Goal: Task Accomplishment & Management: Use online tool/utility

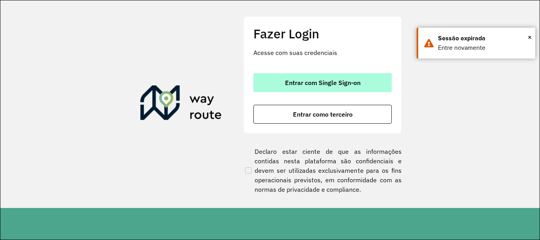
click at [330, 81] on span "Entrar com Single Sign-on" at bounding box center [322, 82] width 75 height 6
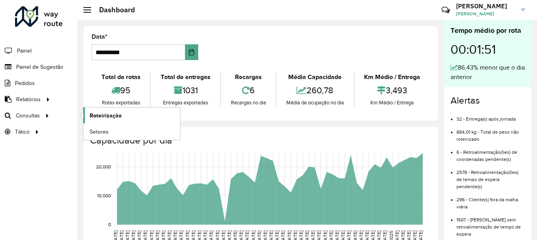
click at [106, 114] on span "Roteirização" at bounding box center [106, 115] width 32 height 8
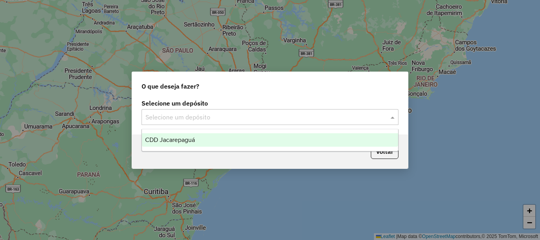
click at [203, 114] on input "text" at bounding box center [261, 117] width 233 height 9
click at [188, 138] on span "CDD Jacarepaguá" at bounding box center [170, 139] width 50 height 7
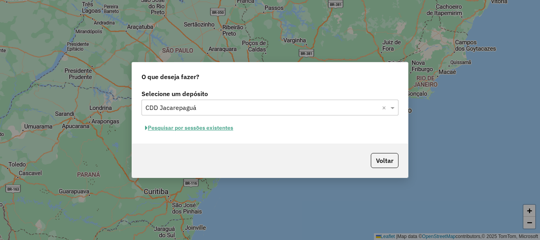
click at [185, 128] on button "Pesquisar por sessões existentes" at bounding box center [188, 128] width 95 height 12
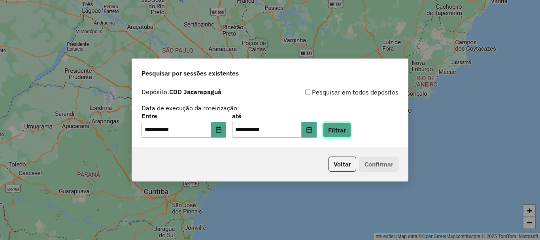
click at [349, 134] on button "Filtrar" at bounding box center [337, 129] width 28 height 15
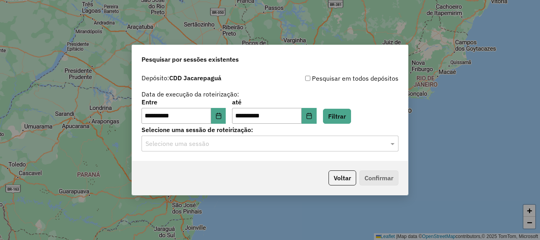
click at [224, 147] on input "text" at bounding box center [261, 143] width 233 height 9
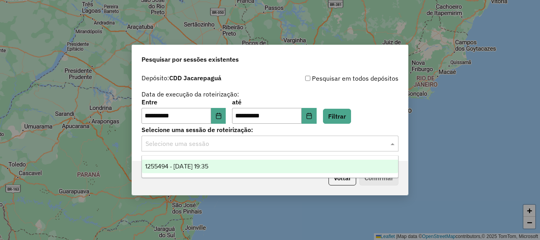
click at [208, 167] on span "1255494 - 29/08/2025 19:35" at bounding box center [176, 166] width 63 height 7
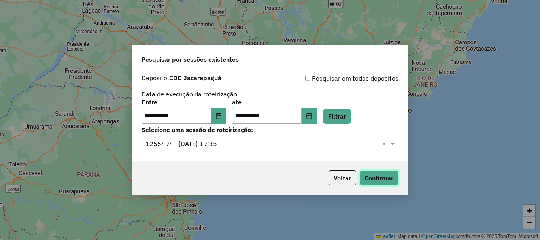
click at [381, 183] on button "Confirmar" at bounding box center [378, 177] width 39 height 15
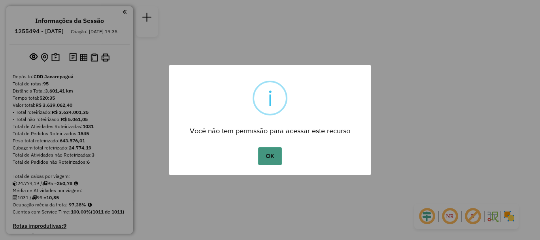
click at [269, 154] on button "OK" at bounding box center [269, 156] width 23 height 18
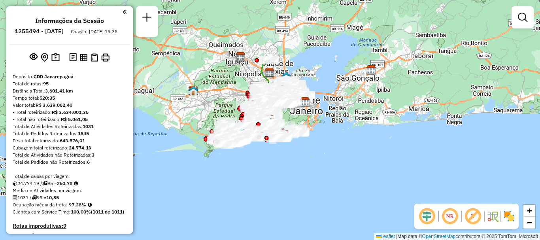
scroll to position [3246, 0]
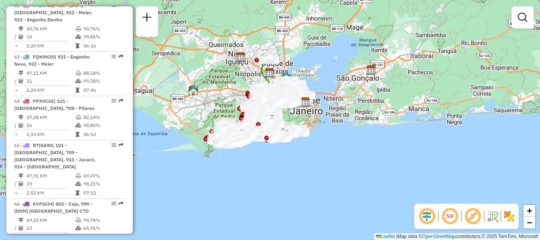
select select "**********"
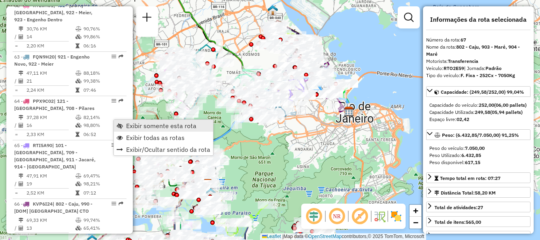
click at [143, 127] on span "Exibir somente esta rota" at bounding box center [161, 125] width 70 height 6
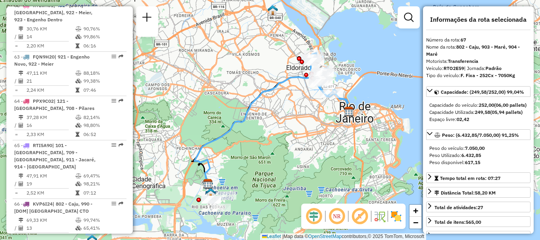
click at [226, 124] on div "Janela de atendimento Grade de atendimento Capacidade Transportadoras Veículos …" at bounding box center [270, 120] width 540 height 240
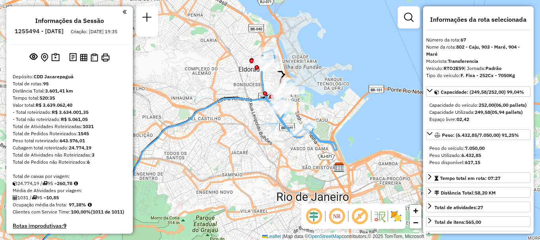
scroll to position [3062, 0]
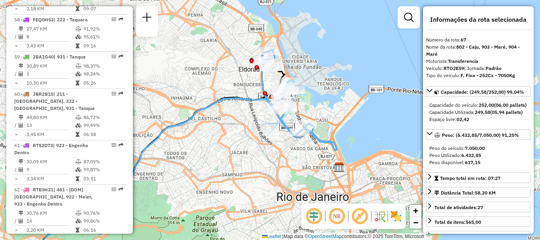
click at [42, 238] on span "| 921 - Engenho Novo, 922 - Meier" at bounding box center [51, 244] width 75 height 13
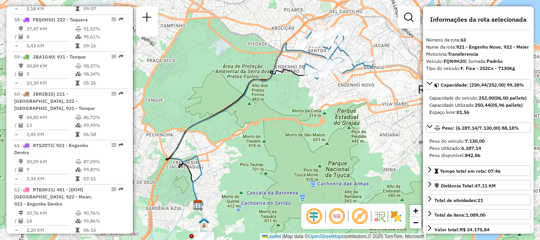
click at [179, 177] on div "Janela de atendimento Grade de atendimento Capacidade Transportadoras Veículos …" at bounding box center [270, 120] width 540 height 240
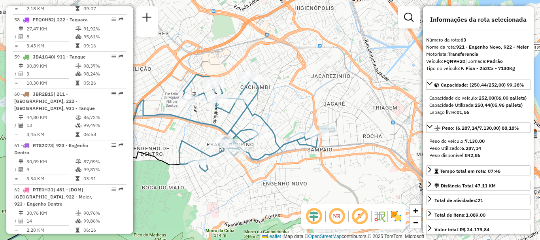
drag, startPoint x: 284, startPoint y: 112, endPoint x: 339, endPoint y: 128, distance: 58.0
click at [336, 128] on div "Janela de atendimento Grade de atendimento Capacidade Transportadoras Veículos …" at bounding box center [270, 120] width 540 height 240
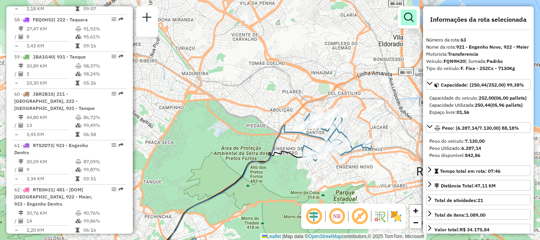
scroll to position [3334, 0]
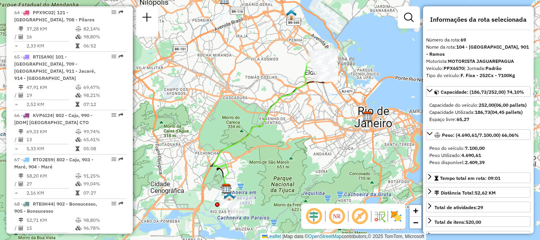
drag, startPoint x: 303, startPoint y: 84, endPoint x: 271, endPoint y: 98, distance: 35.5
click at [271, 98] on icon at bounding box center [264, 125] width 103 height 134
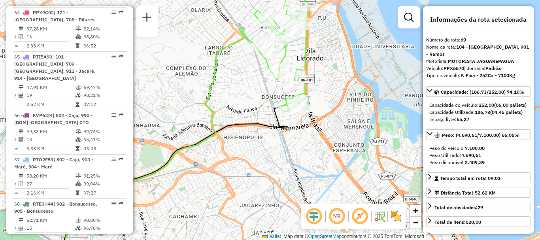
drag, startPoint x: 322, startPoint y: 58, endPoint x: 349, endPoint y: 124, distance: 70.4
click at [349, 124] on div "Janela de atendimento Grade de atendimento Capacidade Transportadoras Veículos …" at bounding box center [270, 120] width 540 height 240
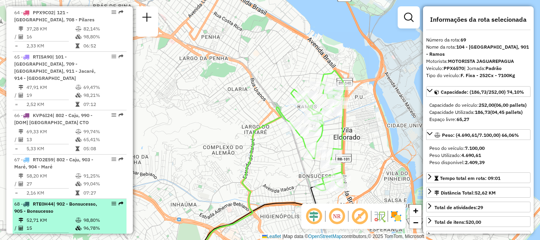
click at [63, 201] on span "| 902 - Bonsucesso, 905 - Bonsucesso" at bounding box center [55, 207] width 83 height 13
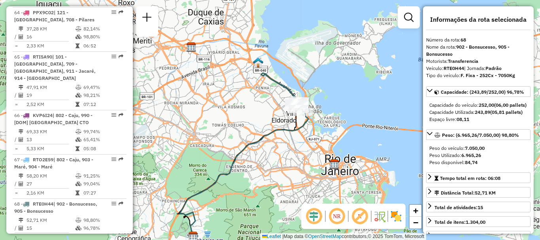
drag, startPoint x: 271, startPoint y: 118, endPoint x: 284, endPoint y: 122, distance: 13.4
click at [270, 122] on div "Janela de atendimento Grade de atendimento Capacidade Transportadoras Veículos …" at bounding box center [270, 120] width 540 height 240
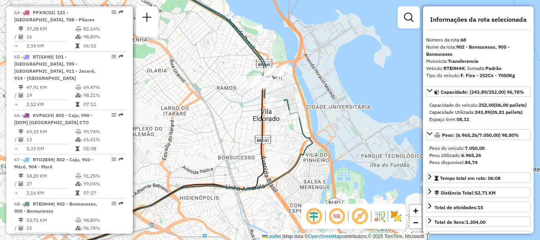
drag, startPoint x: 308, startPoint y: 103, endPoint x: 318, endPoint y: 117, distance: 17.5
click at [314, 111] on div "Janela de atendimento Grade de atendimento Capacidade Transportadoras Veículos …" at bounding box center [270, 120] width 540 height 240
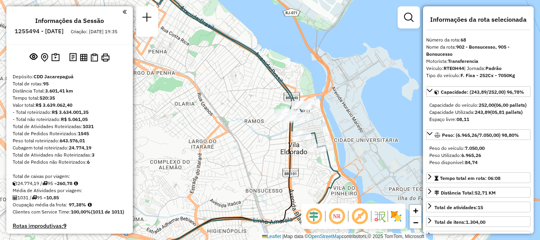
scroll to position [3106, 0]
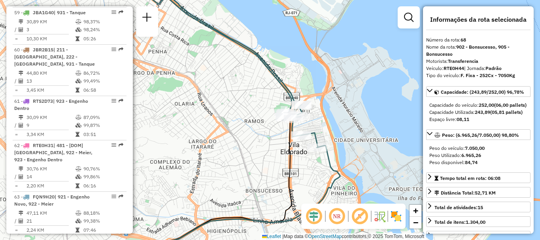
click at [42, 238] on span "PPX9C02" at bounding box center [43, 241] width 21 height 6
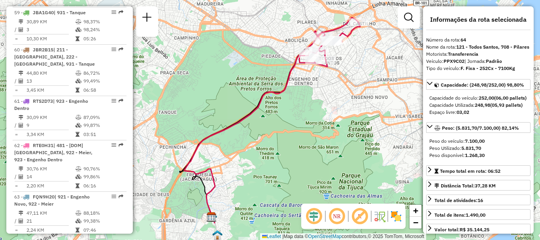
click at [261, 81] on div "Janela de atendimento Grade de atendimento Capacidade Transportadoras Veículos …" at bounding box center [270, 120] width 540 height 240
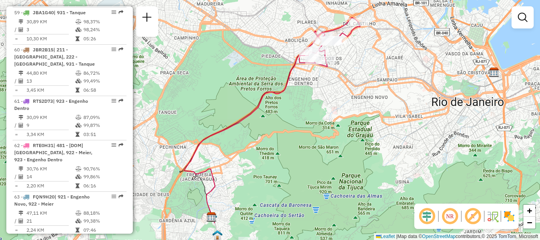
drag, startPoint x: 296, startPoint y: 88, endPoint x: 290, endPoint y: 127, distance: 39.2
click at [290, 127] on div "Janela de atendimento Grade de atendimento Capacidade Transportadoras Veículos …" at bounding box center [270, 120] width 540 height 240
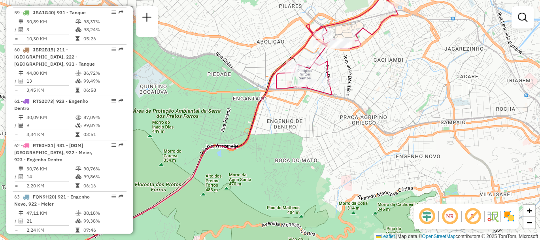
scroll to position [3791, 0]
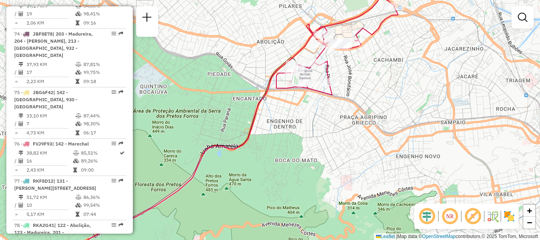
select select "**********"
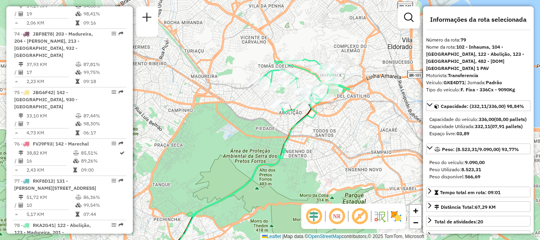
drag, startPoint x: 256, startPoint y: 90, endPoint x: 248, endPoint y: 132, distance: 43.1
click at [248, 132] on div "Janela de atendimento Grade de atendimento Capacidade Transportadoras Veículos …" at bounding box center [270, 120] width 540 height 240
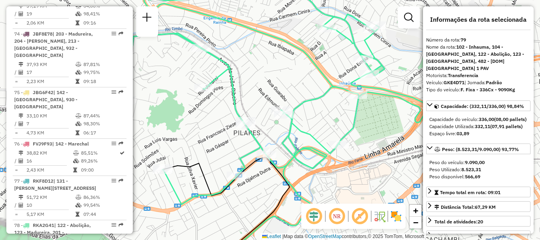
drag, startPoint x: 310, startPoint y: 77, endPoint x: 368, endPoint y: 116, distance: 69.8
click at [368, 116] on div "Janela de atendimento Grade de atendimento Capacidade Transportadoras Veículos …" at bounding box center [270, 120] width 540 height 240
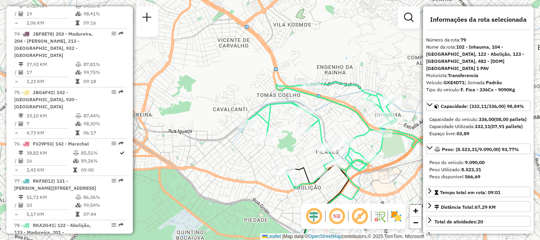
drag, startPoint x: 326, startPoint y: 126, endPoint x: 315, endPoint y: 89, distance: 38.9
click at [315, 91] on div "Janela de atendimento Grade de atendimento Capacidade Transportadoras Veículos …" at bounding box center [270, 120] width 540 height 240
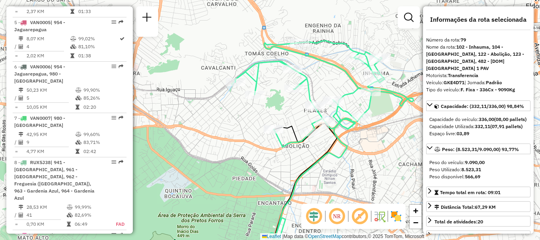
scroll to position [3423, 0]
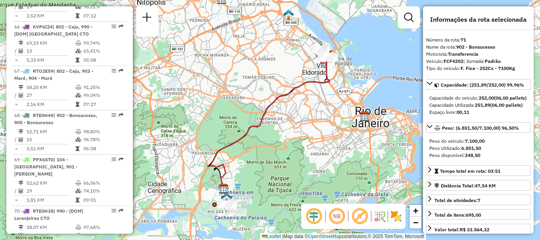
drag, startPoint x: 307, startPoint y: 69, endPoint x: 274, endPoint y: 87, distance: 37.8
click at [275, 87] on div "Janela de atendimento Grade de atendimento Capacidade Transportadoras Veículos …" at bounding box center [270, 120] width 540 height 240
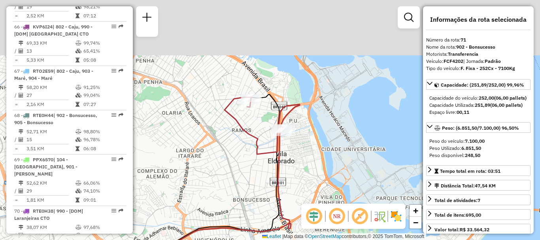
drag, startPoint x: 278, startPoint y: 83, endPoint x: 249, endPoint y: 156, distance: 79.2
click at [249, 154] on icon at bounding box center [261, 125] width 75 height 57
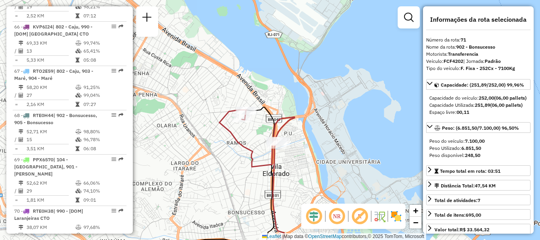
scroll to position [3290, 0]
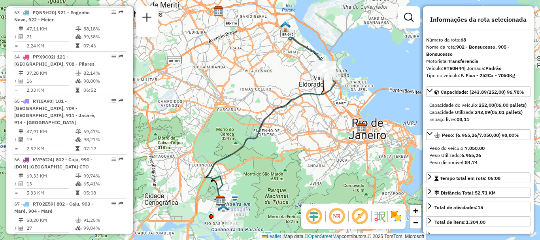
click at [296, 110] on div "Janela de atendimento Grade de atendimento Capacidade Transportadoras Veículos …" at bounding box center [270, 120] width 540 height 240
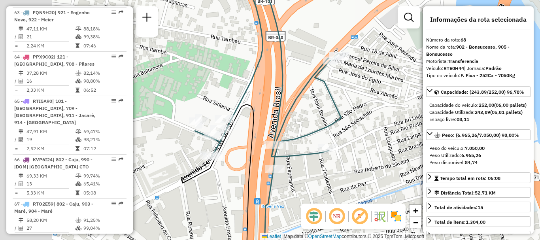
drag, startPoint x: 262, startPoint y: 111, endPoint x: 326, endPoint y: 110, distance: 64.0
click at [324, 110] on div "Janela de atendimento Grade de atendimento Capacidade Transportadoras Veículos …" at bounding box center [270, 120] width 540 height 240
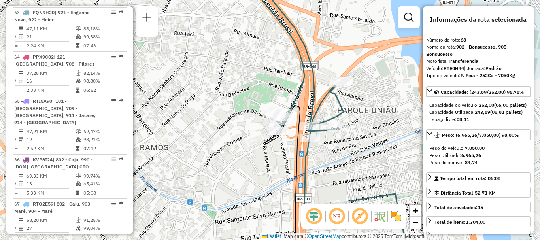
drag, startPoint x: 350, startPoint y: 157, endPoint x: 352, endPoint y: 82, distance: 74.7
click at [351, 89] on div "Janela de atendimento Grade de atendimento Capacidade Transportadoras Veículos …" at bounding box center [270, 120] width 540 height 240
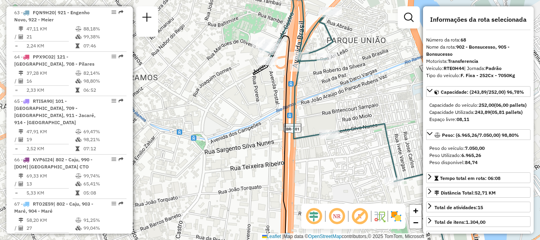
drag, startPoint x: 347, startPoint y: 99, endPoint x: 315, endPoint y: 80, distance: 36.5
click at [318, 83] on div "Janela de atendimento Grade de atendimento Capacidade Transportadoras Veículos …" at bounding box center [270, 120] width 540 height 240
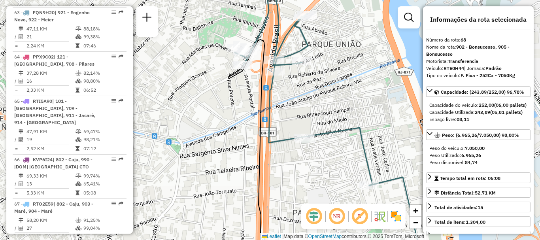
drag, startPoint x: 254, startPoint y: 79, endPoint x: 252, endPoint y: 85, distance: 6.0
click at [252, 85] on div "Janela de atendimento Grade de atendimento Capacidade Transportadoras Veículos …" at bounding box center [270, 120] width 540 height 240
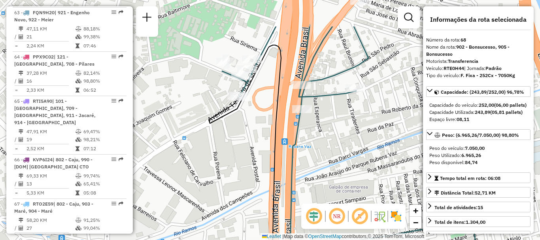
drag, startPoint x: 252, startPoint y: 85, endPoint x: 257, endPoint y: 133, distance: 48.0
click at [257, 133] on div "Janela de atendimento Grade de atendimento Capacidade Transportadoras Veículos …" at bounding box center [270, 120] width 540 height 240
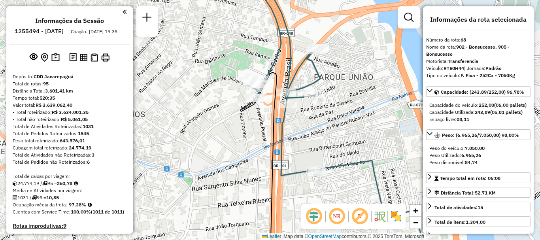
scroll to position [889, 0]
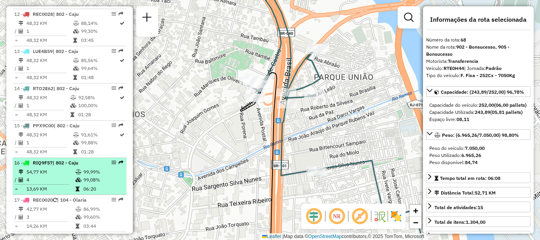
click at [49, 158] on li "16 - RIQ9F57 | 802 - Caju 54,77 KM 99,99% / 4 99,08% = 13,69 KM 06:20" at bounding box center [70, 176] width 114 height 37
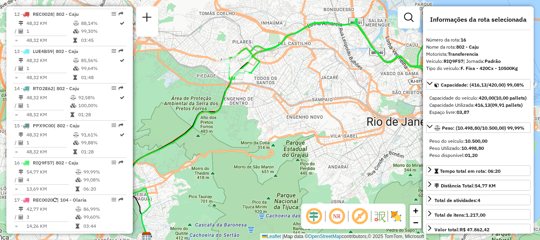
drag, startPoint x: 277, startPoint y: 65, endPoint x: 288, endPoint y: 121, distance: 57.1
click at [288, 121] on div "Janela de atendimento Grade de atendimento Capacidade Transportadoras Veículos …" at bounding box center [270, 120] width 540 height 240
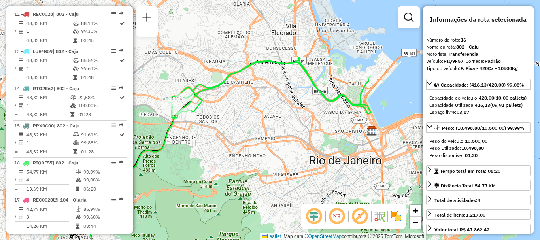
drag, startPoint x: 331, startPoint y: 117, endPoint x: 291, endPoint y: 106, distance: 41.5
click at [289, 106] on div "Janela de atendimento Grade de atendimento Capacidade Transportadoras Veículos …" at bounding box center [270, 120] width 540 height 240
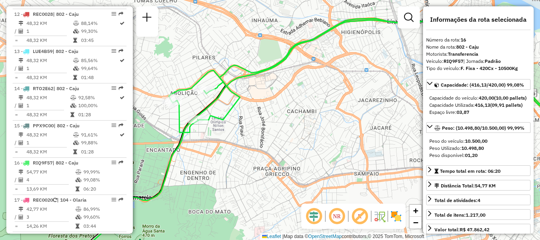
drag, startPoint x: 226, startPoint y: 101, endPoint x: 277, endPoint y: 102, distance: 51.8
click at [274, 101] on icon at bounding box center [372, 72] width 407 height 121
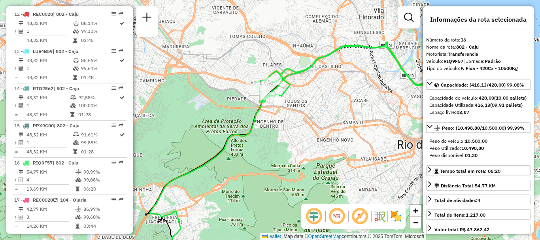
drag, startPoint x: 321, startPoint y: 57, endPoint x: 258, endPoint y: 56, distance: 63.2
click at [259, 56] on icon at bounding box center [356, 72] width 204 height 60
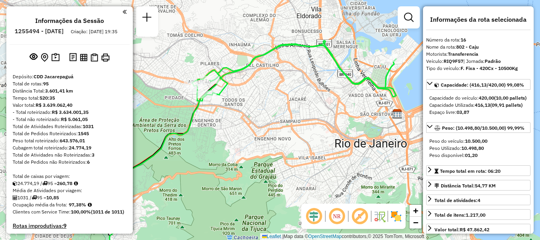
scroll to position [3849, 0]
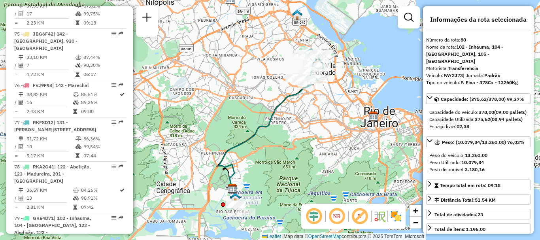
drag, startPoint x: 248, startPoint y: 86, endPoint x: 212, endPoint y: 94, distance: 37.4
click at [212, 94] on div "Janela de atendimento Grade de atendimento Capacidade Transportadoras Veículos …" at bounding box center [270, 120] width 540 height 240
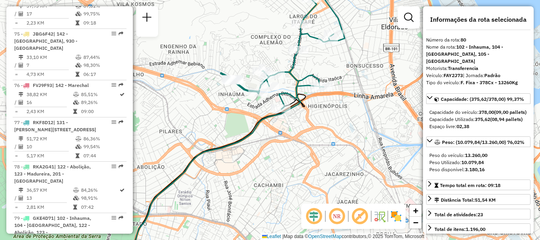
drag, startPoint x: 265, startPoint y: 55, endPoint x: 258, endPoint y: 142, distance: 87.6
click at [254, 139] on div "Rota 80 - Placa FAY2J73 55064752 - [PERSON_NAME] de atendimento Grade de atendi…" at bounding box center [270, 120] width 540 height 240
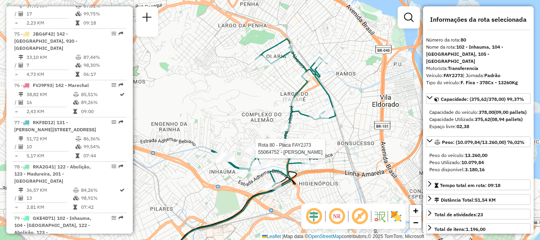
click at [346, 182] on div "Rota 80 - Placa FAY2J73 55039821 - RENAN MELO DE ALBUQU Rota 80 - Placa FAY2J73…" at bounding box center [270, 120] width 540 height 240
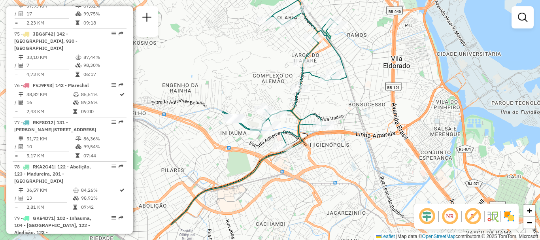
drag, startPoint x: 335, startPoint y: 143, endPoint x: 344, endPoint y: 121, distance: 23.9
click at [344, 121] on div "Janela de atendimento Grade de atendimento Capacidade Transportadoras Veículos …" at bounding box center [270, 120] width 540 height 240
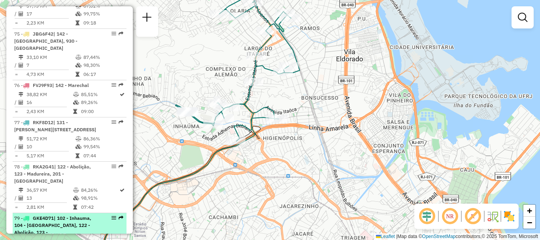
click at [45, 215] on span "| 102 - Inhauma, 104 - [GEOGRAPHIC_DATA], 122 - Abolição, 123 - [GEOGRAPHIC_DAT…" at bounding box center [53, 232] width 78 height 34
select select "**********"
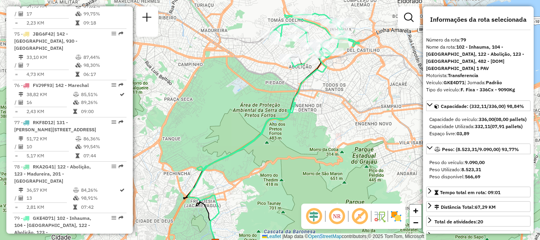
drag, startPoint x: 288, startPoint y: 83, endPoint x: 279, endPoint y: 152, distance: 69.3
click at [279, 152] on div "Janela de atendimento Grade de atendimento Capacidade Transportadoras Veículos …" at bounding box center [270, 120] width 540 height 240
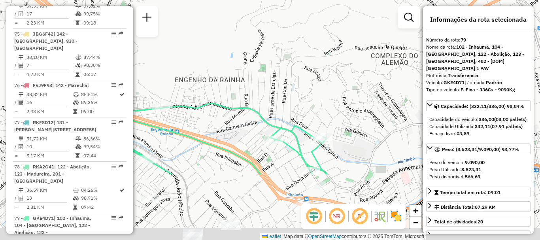
drag, startPoint x: 304, startPoint y: 126, endPoint x: 320, endPoint y: 14, distance: 113.7
click at [350, 11] on div "Janela de atendimento Grade de atendimento Capacidade Transportadoras Veículos …" at bounding box center [270, 120] width 540 height 240
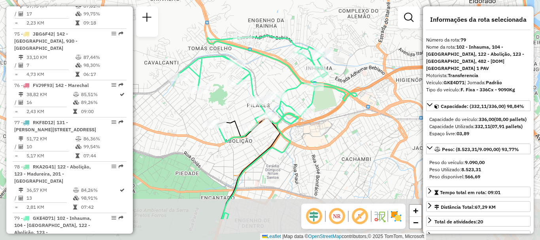
drag, startPoint x: 285, startPoint y: 84, endPoint x: 293, endPoint y: 97, distance: 15.4
click at [287, 38] on icon at bounding box center [267, 89] width 179 height 106
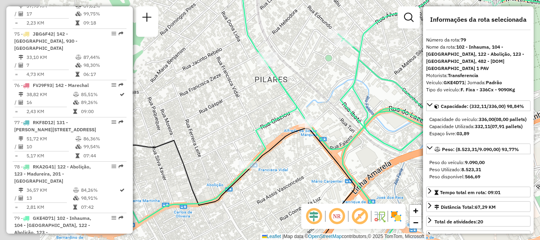
drag, startPoint x: 222, startPoint y: 92, endPoint x: 353, endPoint y: 81, distance: 132.1
click at [353, 81] on icon at bounding box center [381, 93] width 560 height 259
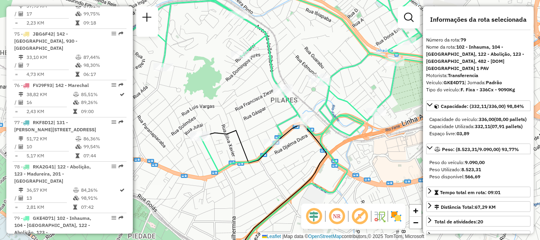
drag, startPoint x: 285, startPoint y: 107, endPoint x: 297, endPoint y: 132, distance: 27.9
click at [286, 135] on div "Janela de atendimento Grade de atendimento Capacidade Transportadoras Veículos …" at bounding box center [270, 120] width 540 height 240
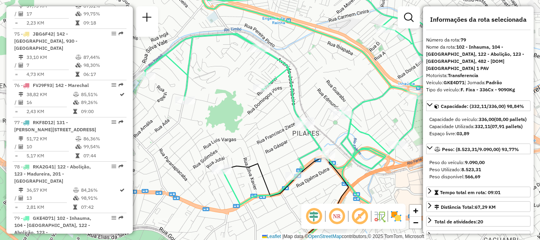
drag, startPoint x: 285, startPoint y: 134, endPoint x: 335, endPoint y: 139, distance: 50.9
click at [334, 141] on div "Janela de atendimento Grade de atendimento Capacidade Transportadoras Veículos …" at bounding box center [270, 120] width 540 height 240
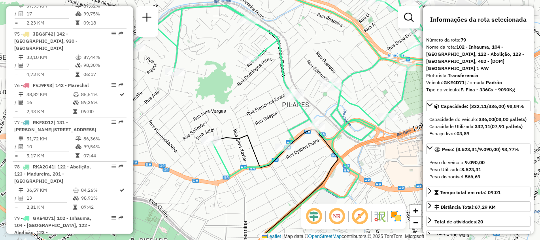
drag, startPoint x: 305, startPoint y: 134, endPoint x: 263, endPoint y: 103, distance: 51.7
click at [263, 103] on div "Janela de atendimento Grade de atendimento Capacidade Transportadoras Veículos …" at bounding box center [270, 120] width 540 height 240
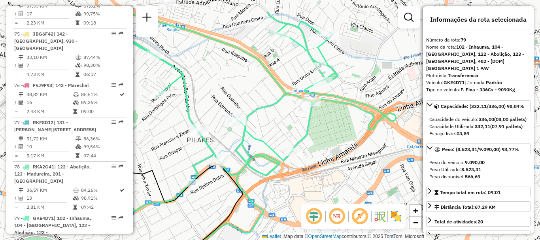
drag, startPoint x: 275, startPoint y: 101, endPoint x: 181, endPoint y: 137, distance: 100.7
click at [181, 137] on div "Janela de atendimento Grade de atendimento Capacidade Transportadoras Veículos …" at bounding box center [270, 120] width 540 height 240
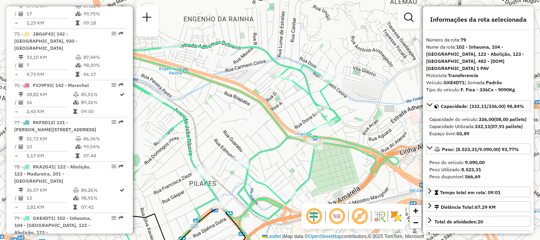
click at [307, 105] on div "Janela de atendimento Grade de atendimento Capacidade Transportadoras Veículos …" at bounding box center [270, 120] width 540 height 240
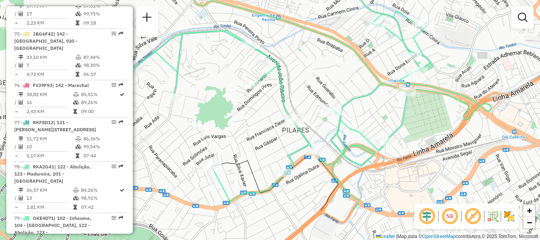
drag, startPoint x: 271, startPoint y: 130, endPoint x: 367, endPoint y: 75, distance: 111.0
click at [367, 75] on div "Janela de atendimento Grade de atendimento Capacidade Transportadoras Veículos …" at bounding box center [270, 120] width 540 height 240
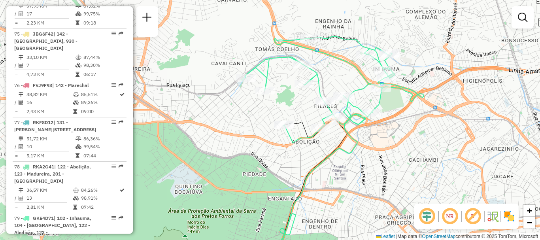
drag, startPoint x: 403, startPoint y: 102, endPoint x: 394, endPoint y: 108, distance: 10.7
click at [394, 108] on div "Janela de atendimento Grade de atendimento Capacidade Transportadoras Veículos …" at bounding box center [270, 120] width 540 height 240
